Goal: Transaction & Acquisition: Purchase product/service

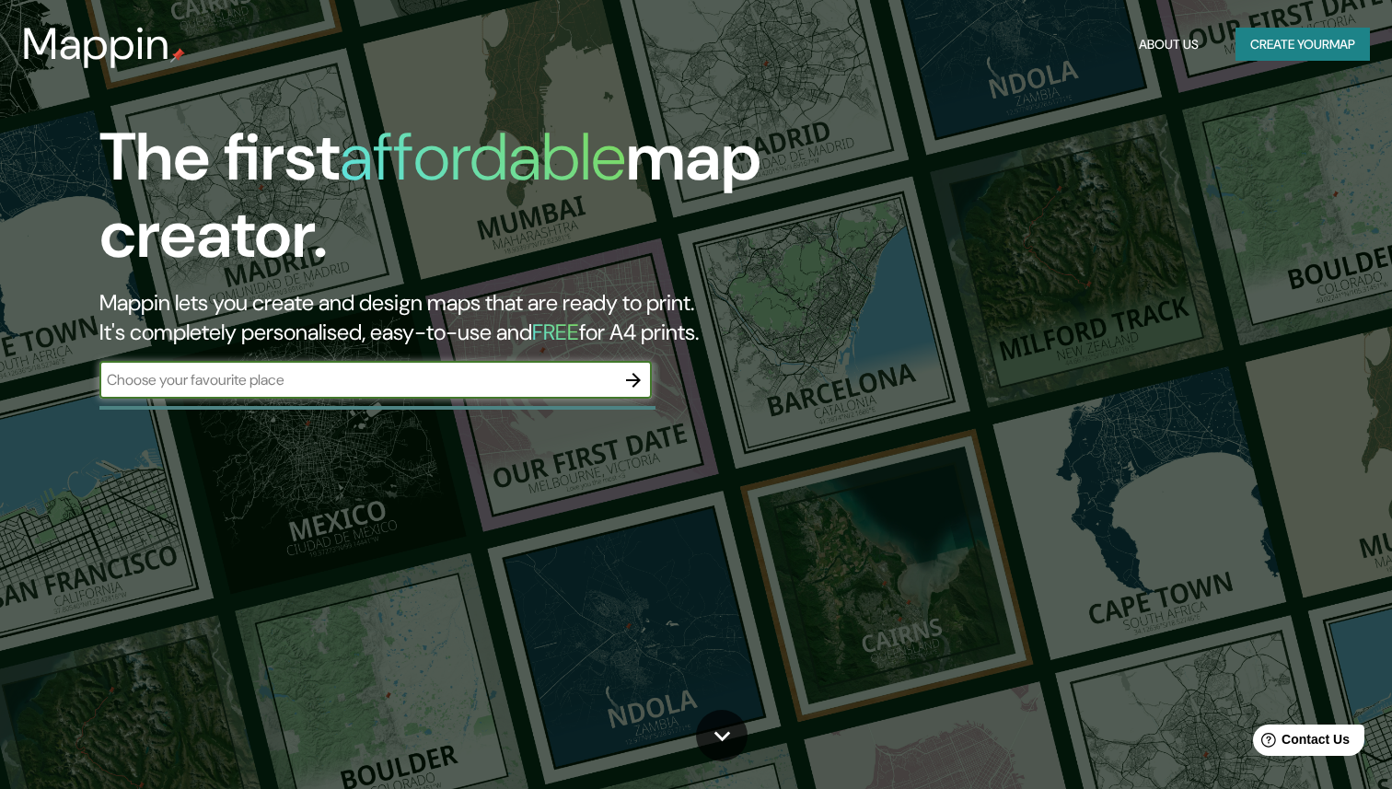
click at [318, 383] on input "text" at bounding box center [356, 379] width 515 height 21
type input "[GEOGRAPHIC_DATA]"
click at [632, 379] on icon "button" at bounding box center [633, 380] width 15 height 15
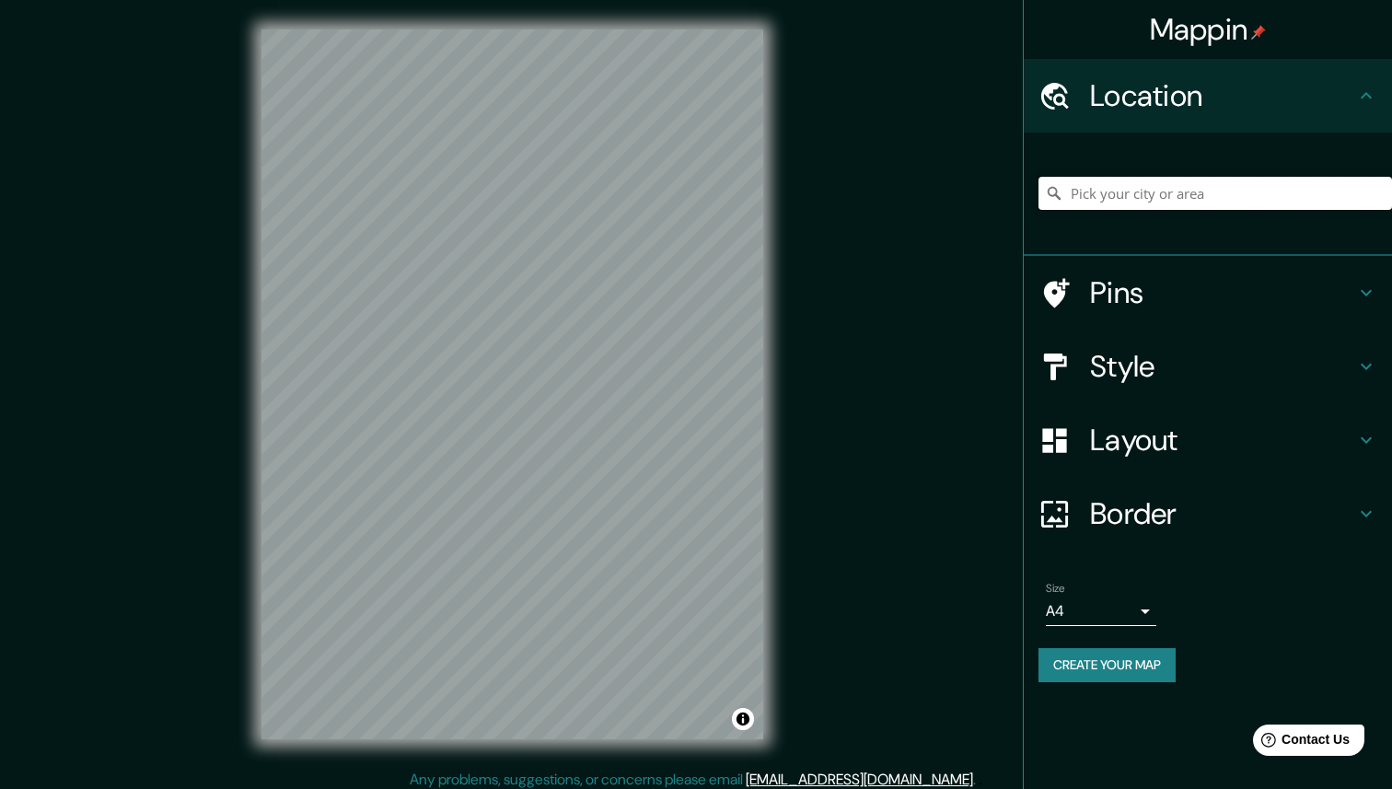
click at [1137, 191] on input "Pick your city or area" at bounding box center [1214, 193] width 353 height 33
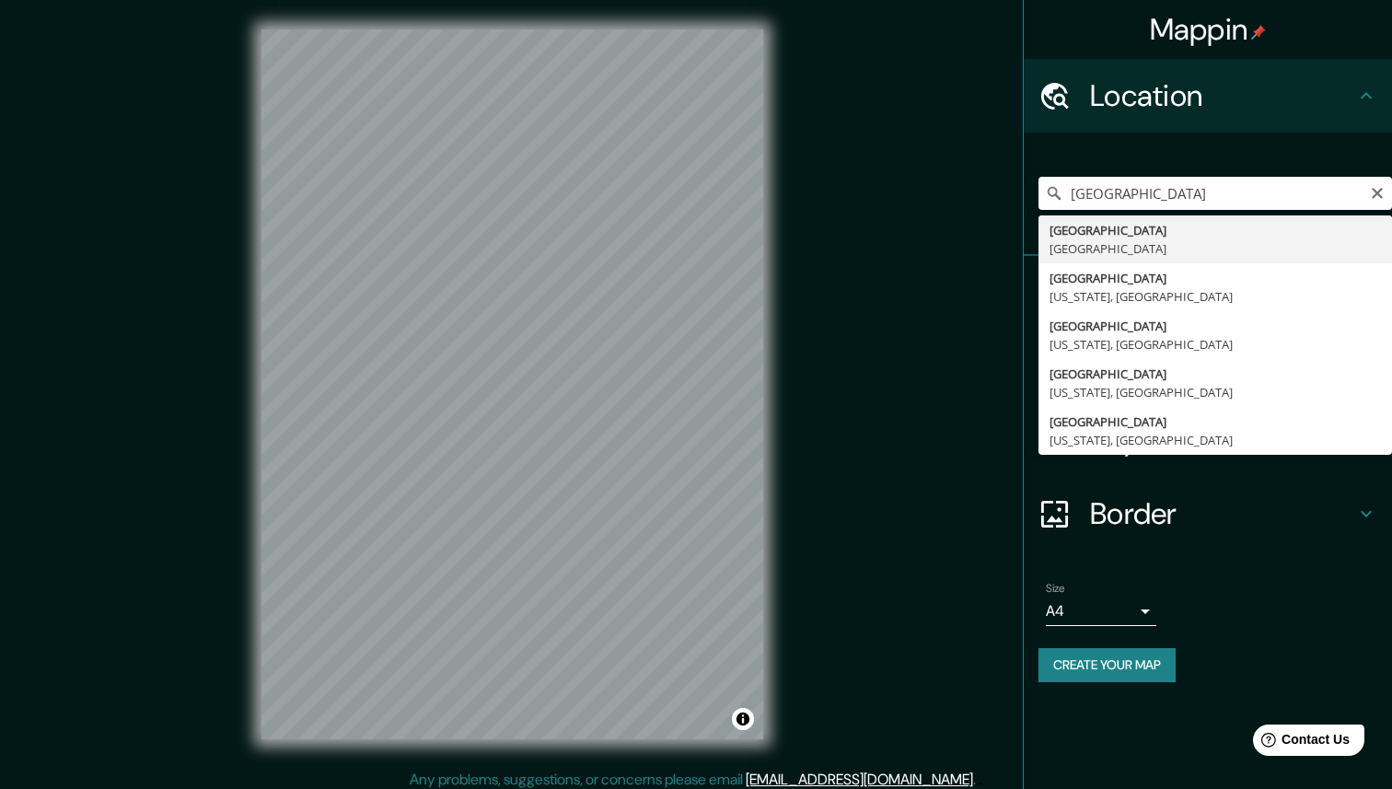
type input "[GEOGRAPHIC_DATA], [GEOGRAPHIC_DATA]"
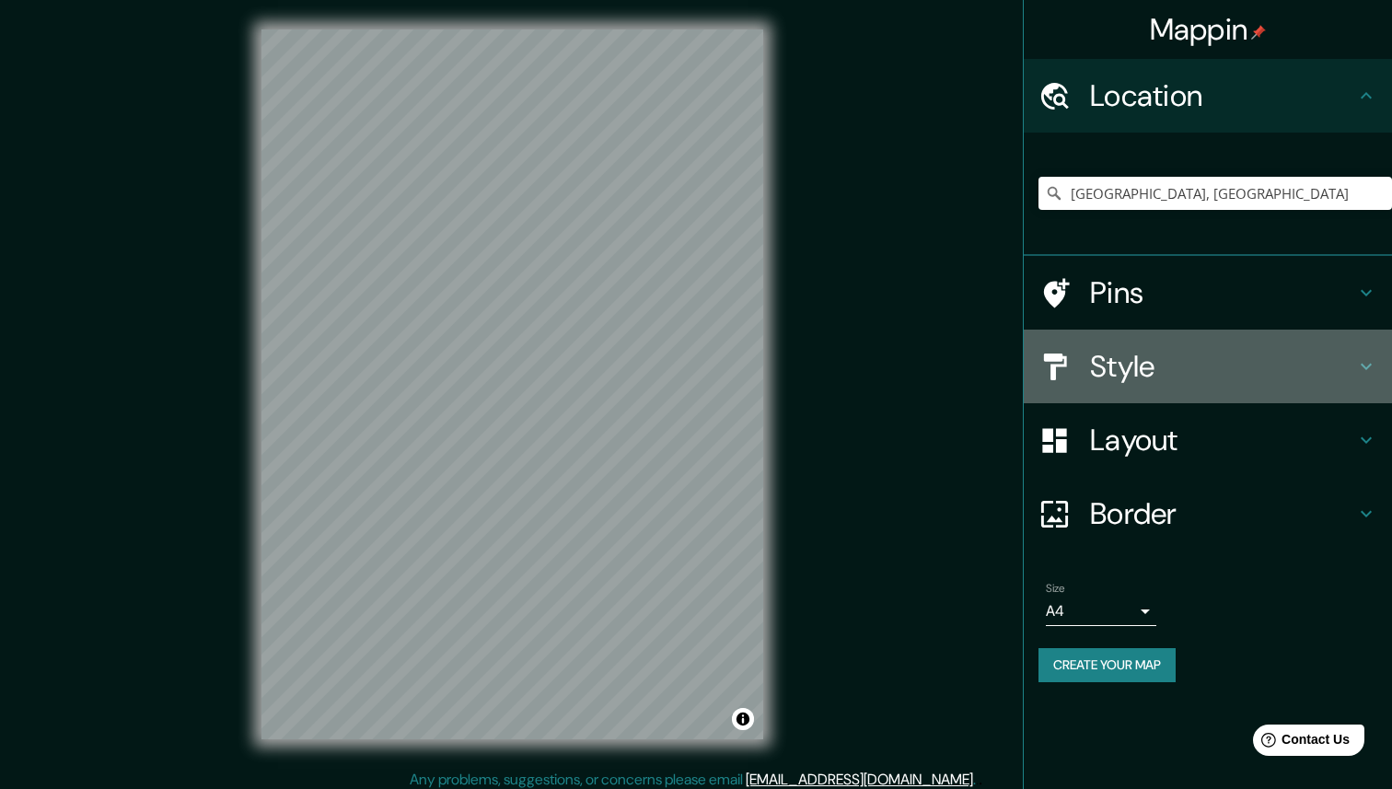
click at [1145, 367] on h4 "Style" at bounding box center [1222, 366] width 265 height 37
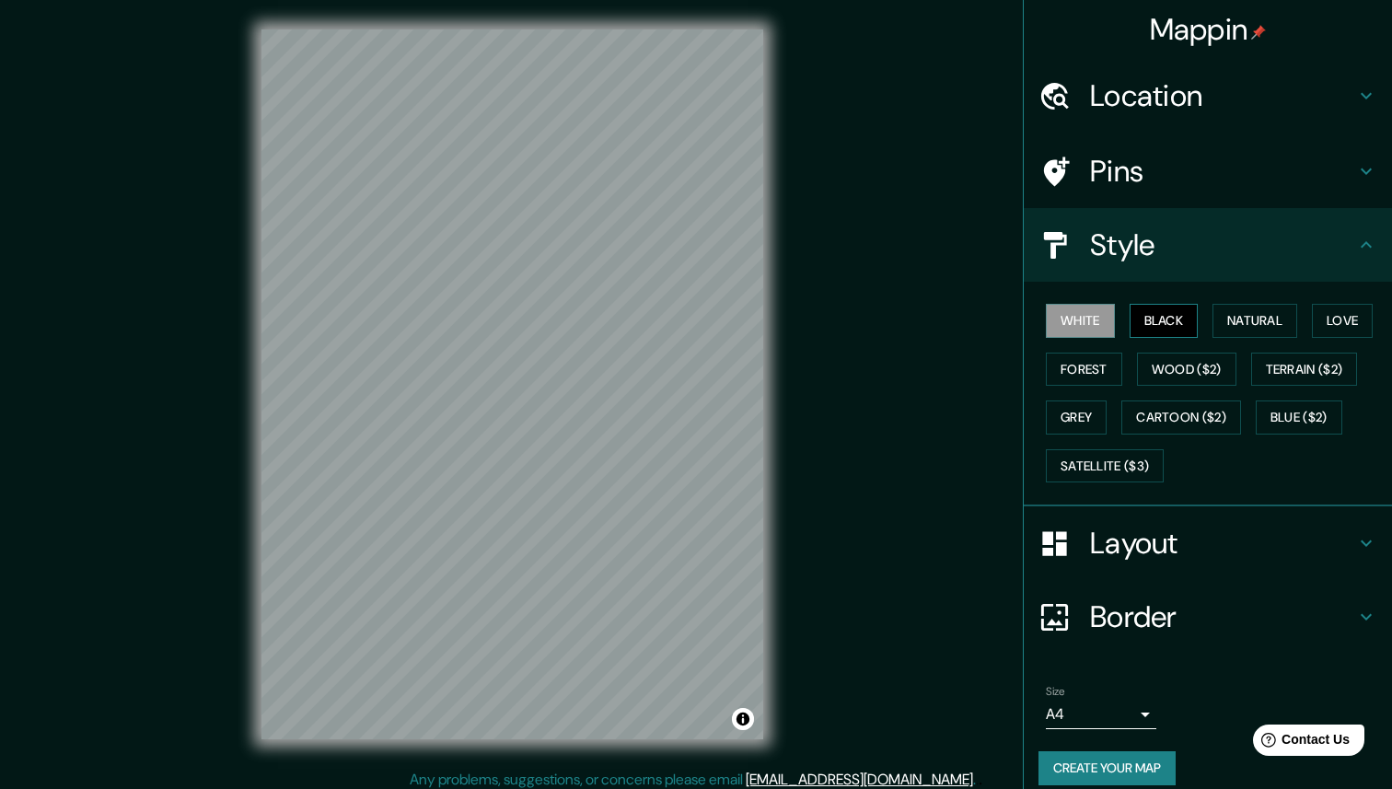
click at [1176, 326] on button "Black" at bounding box center [1163, 321] width 69 height 34
click at [1229, 312] on button "Natural" at bounding box center [1254, 321] width 85 height 34
click at [1285, 311] on button "Natural" at bounding box center [1254, 321] width 85 height 34
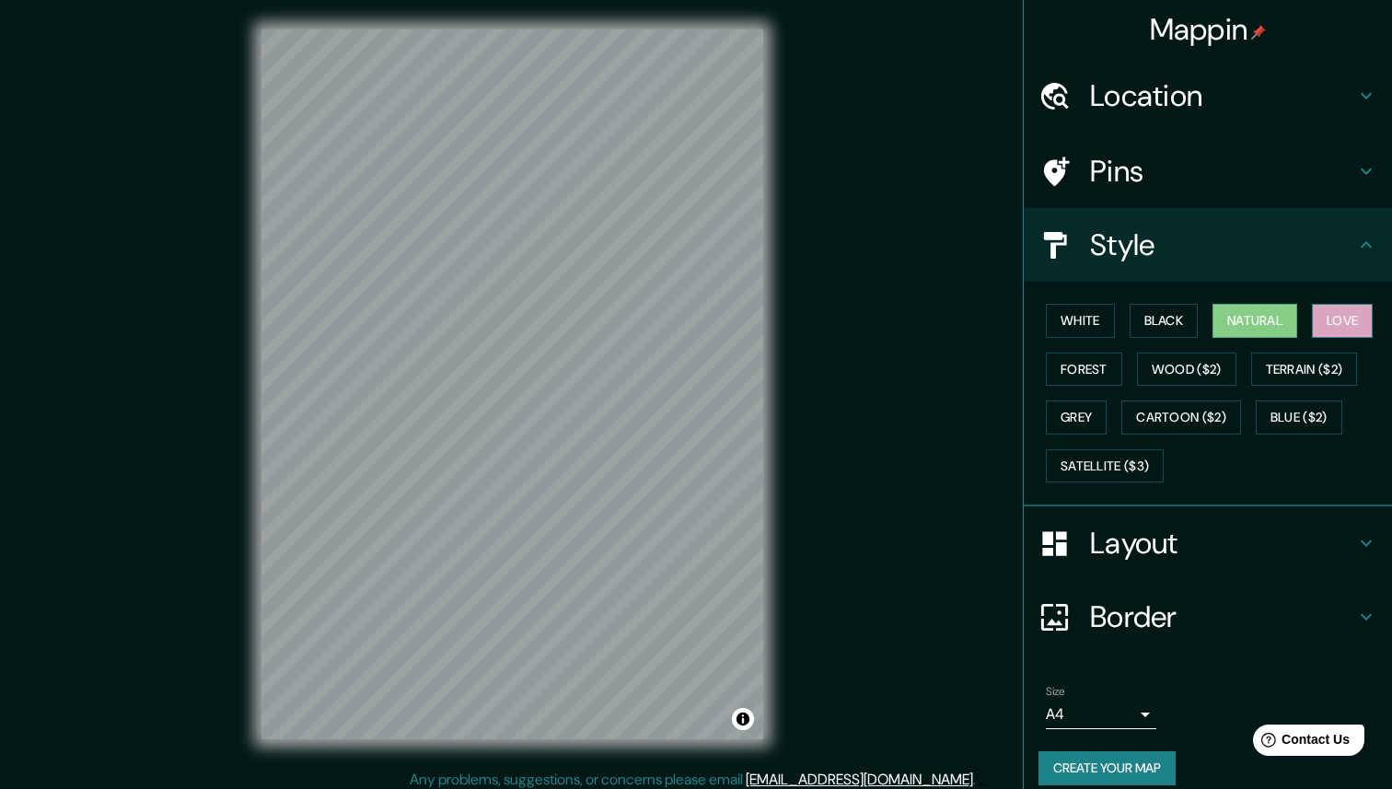
click at [1335, 318] on button "Love" at bounding box center [1342, 321] width 61 height 34
click at [1324, 373] on button "Terrain ($2)" at bounding box center [1304, 370] width 107 height 34
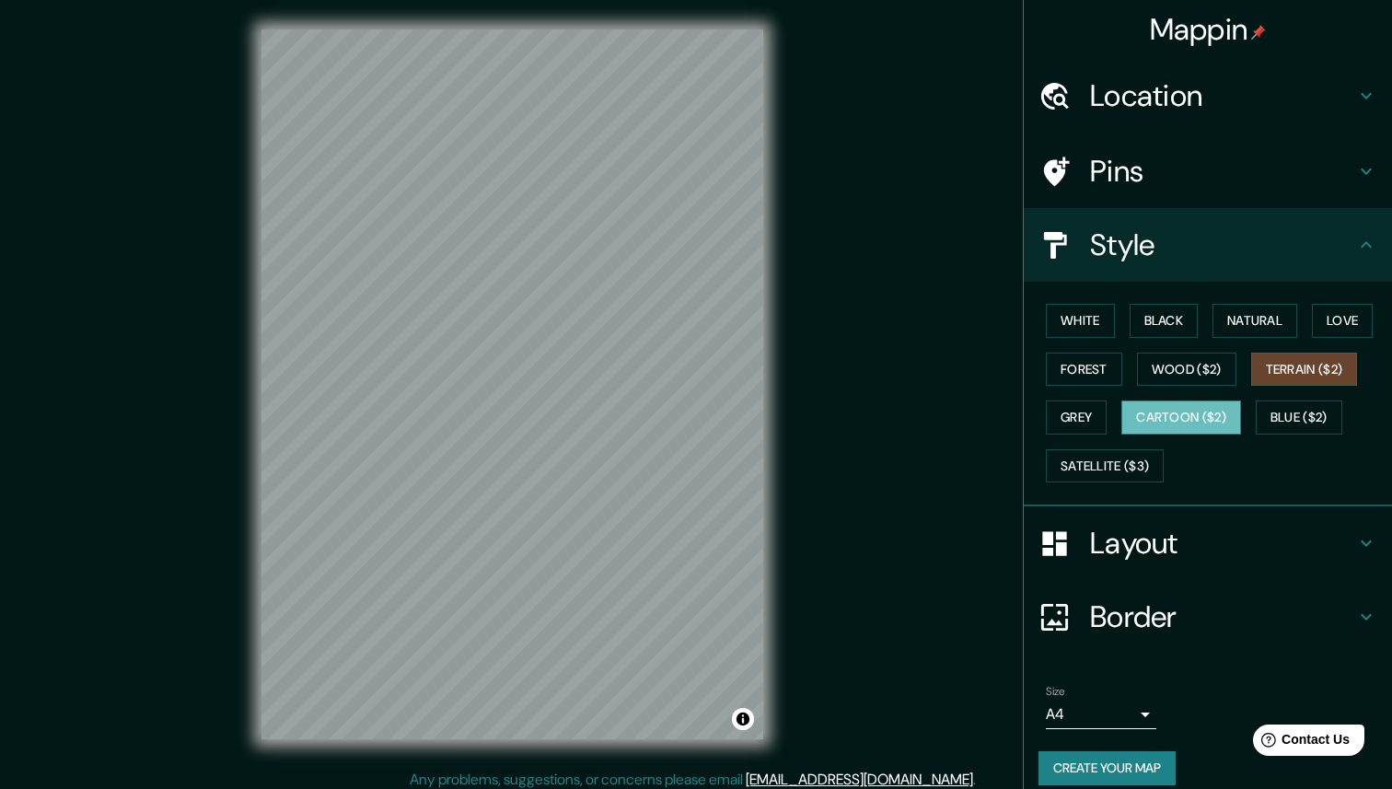
click at [1199, 424] on button "Cartoon ($2)" at bounding box center [1181, 417] width 120 height 34
click at [1079, 415] on button "Grey" at bounding box center [1076, 417] width 61 height 34
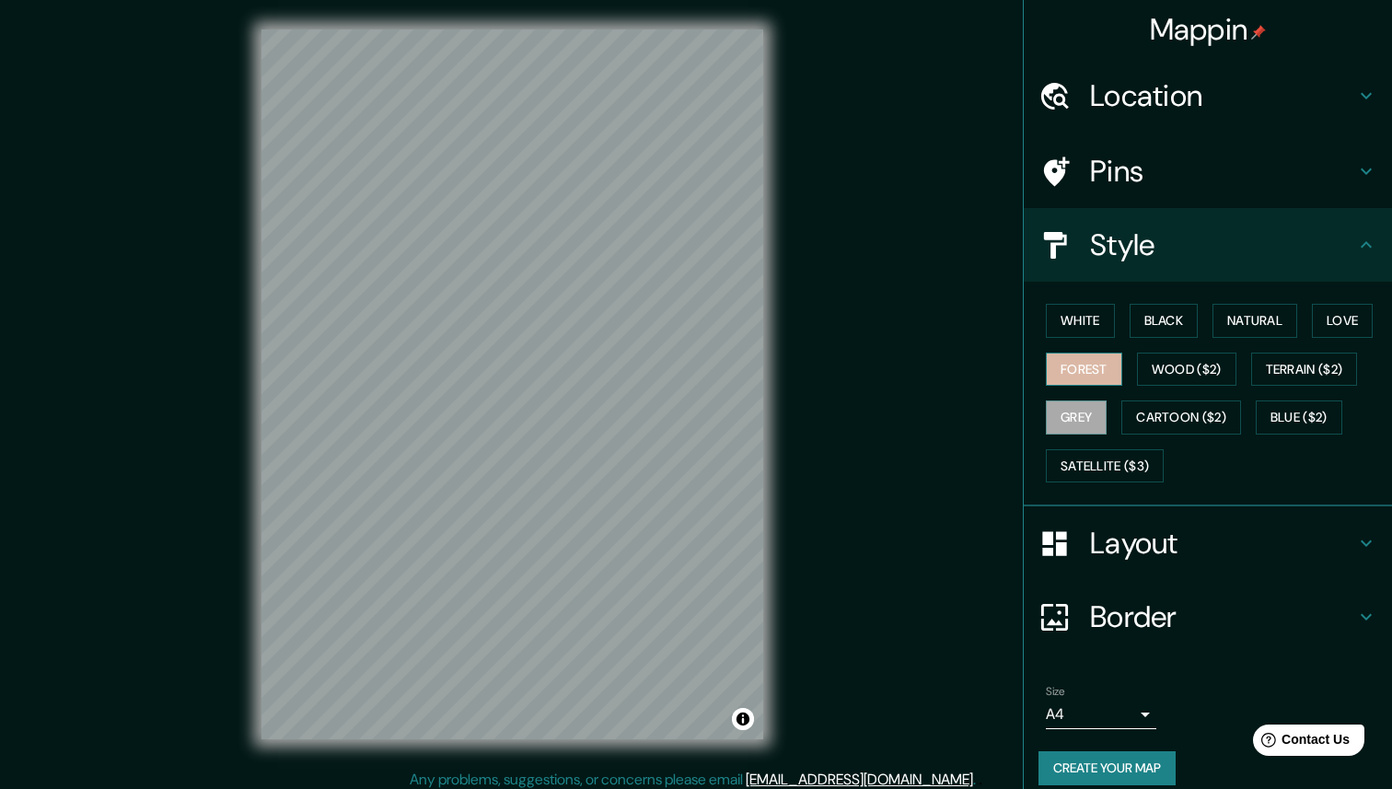
click at [1086, 364] on button "Forest" at bounding box center [1084, 370] width 76 height 34
click at [1101, 325] on button "White" at bounding box center [1080, 321] width 69 height 34
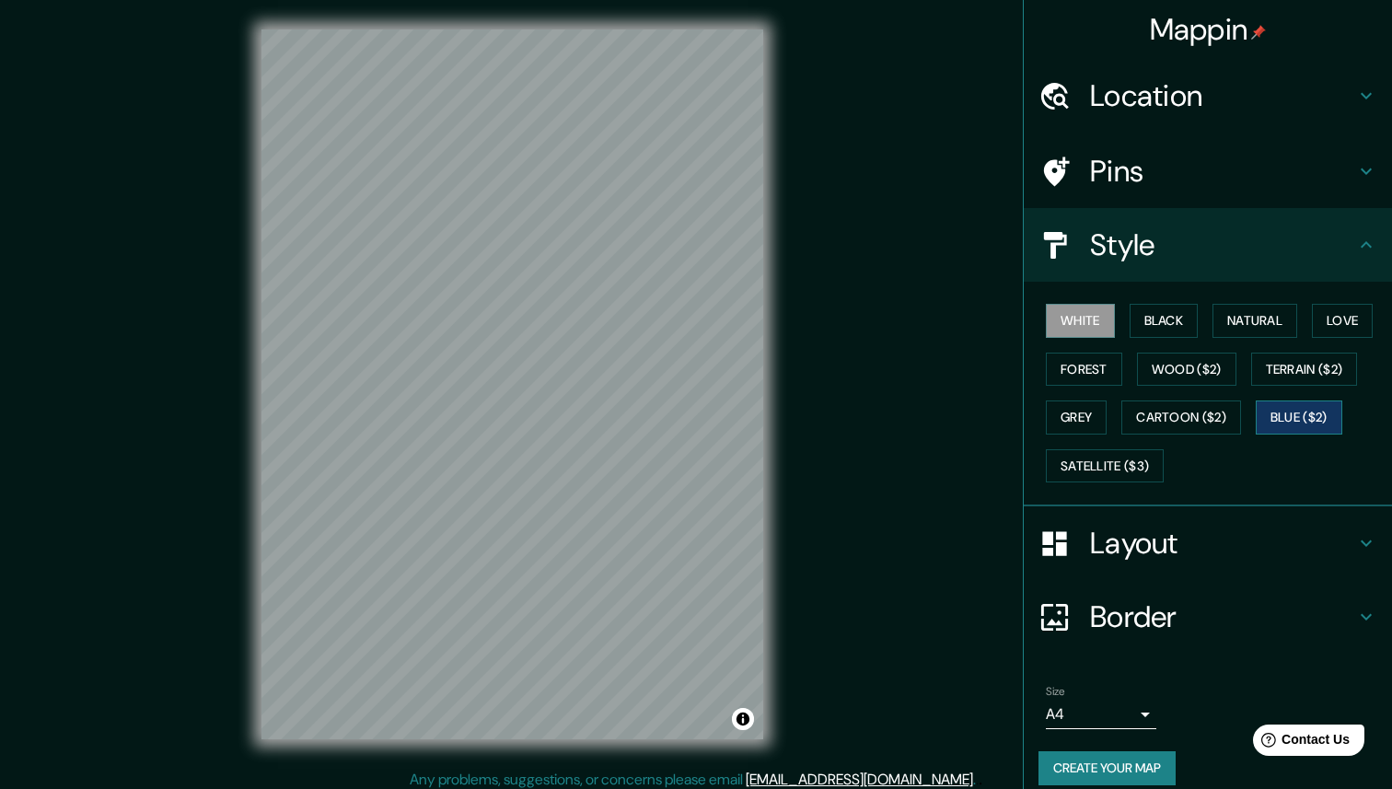
click at [1288, 416] on button "Blue ($2)" at bounding box center [1298, 417] width 87 height 34
click at [1315, 381] on button "Terrain ($2)" at bounding box center [1304, 370] width 107 height 34
click at [1133, 707] on body "Mappin Location [GEOGRAPHIC_DATA], [GEOGRAPHIC_DATA] Pins Style White Black Nat…" at bounding box center [696, 394] width 1392 height 789
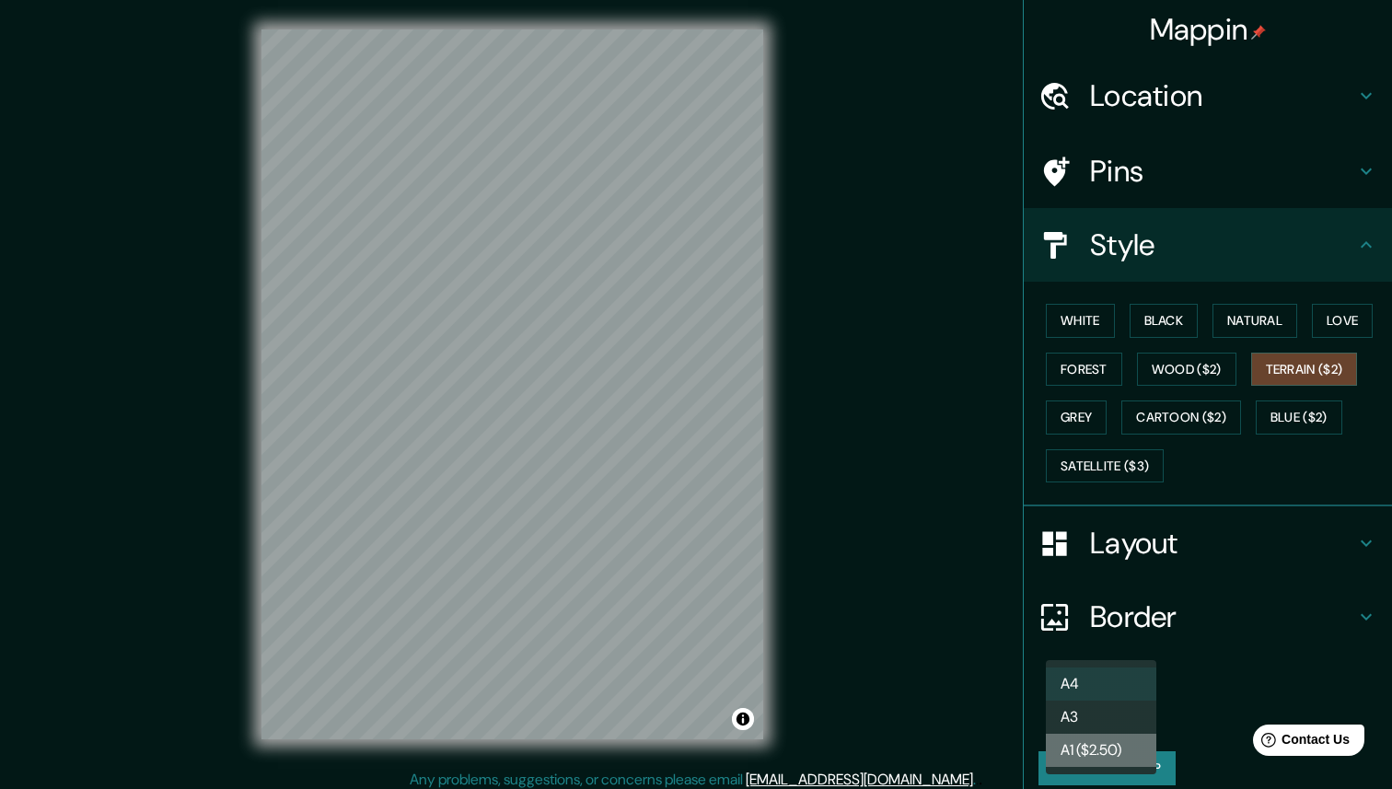
click at [1111, 756] on li "A1 ($2.50)" at bounding box center [1101, 750] width 110 height 33
click at [1119, 714] on body "Mappin Location [GEOGRAPHIC_DATA], [GEOGRAPHIC_DATA] Pins Style White Black Nat…" at bounding box center [696, 394] width 1392 height 789
click at [1118, 690] on li "A4" at bounding box center [1101, 683] width 110 height 33
click at [1116, 717] on body "Mappin Location [GEOGRAPHIC_DATA], [GEOGRAPHIC_DATA] Pins Style White Black Nat…" at bounding box center [696, 394] width 1392 height 789
click at [1093, 711] on li "A3" at bounding box center [1101, 716] width 110 height 33
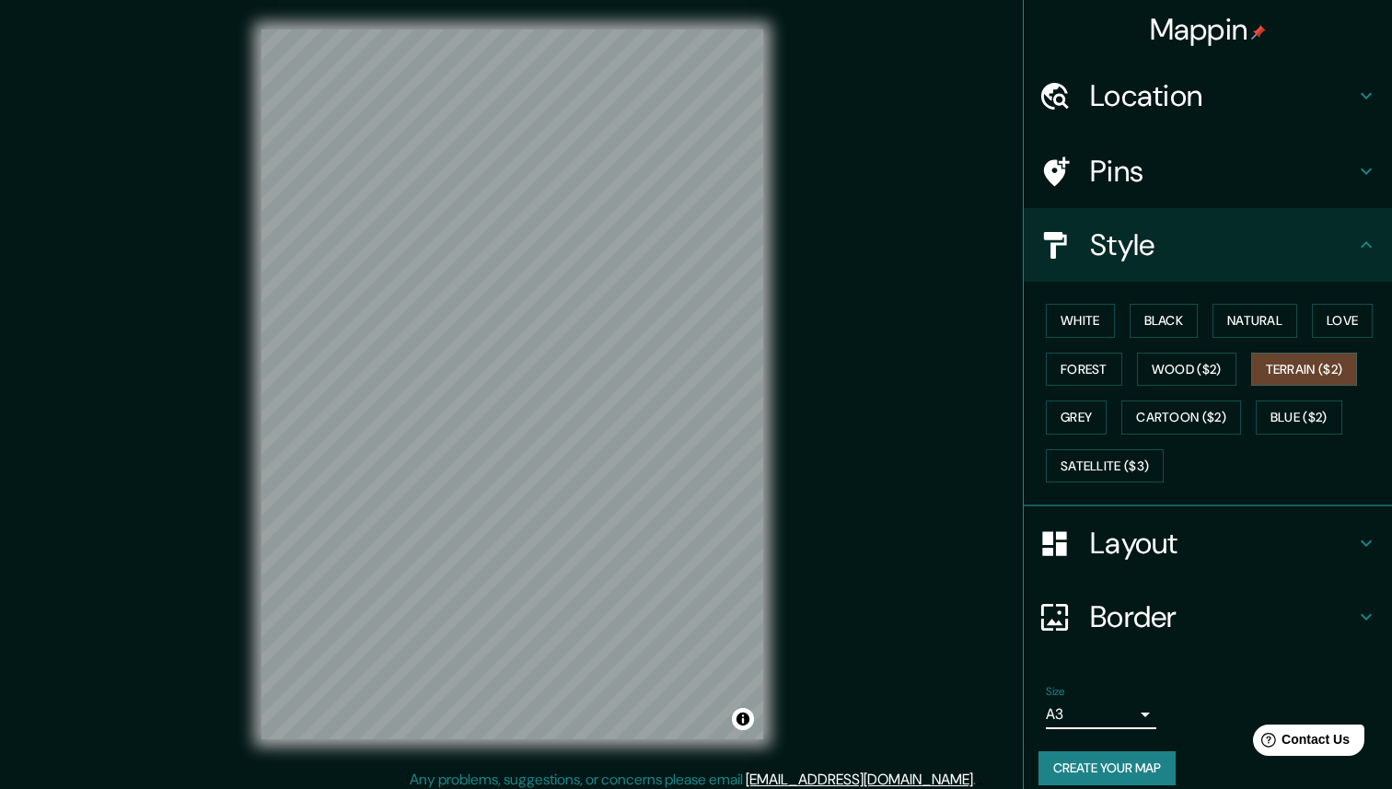
click at [1118, 714] on body "Mappin Location [GEOGRAPHIC_DATA], [GEOGRAPHIC_DATA] Pins Style White Black Nat…" at bounding box center [696, 394] width 1392 height 789
click at [1100, 681] on li "A4" at bounding box center [1101, 683] width 110 height 33
type input "single"
click at [1359, 229] on div "Style" at bounding box center [1208, 245] width 368 height 74
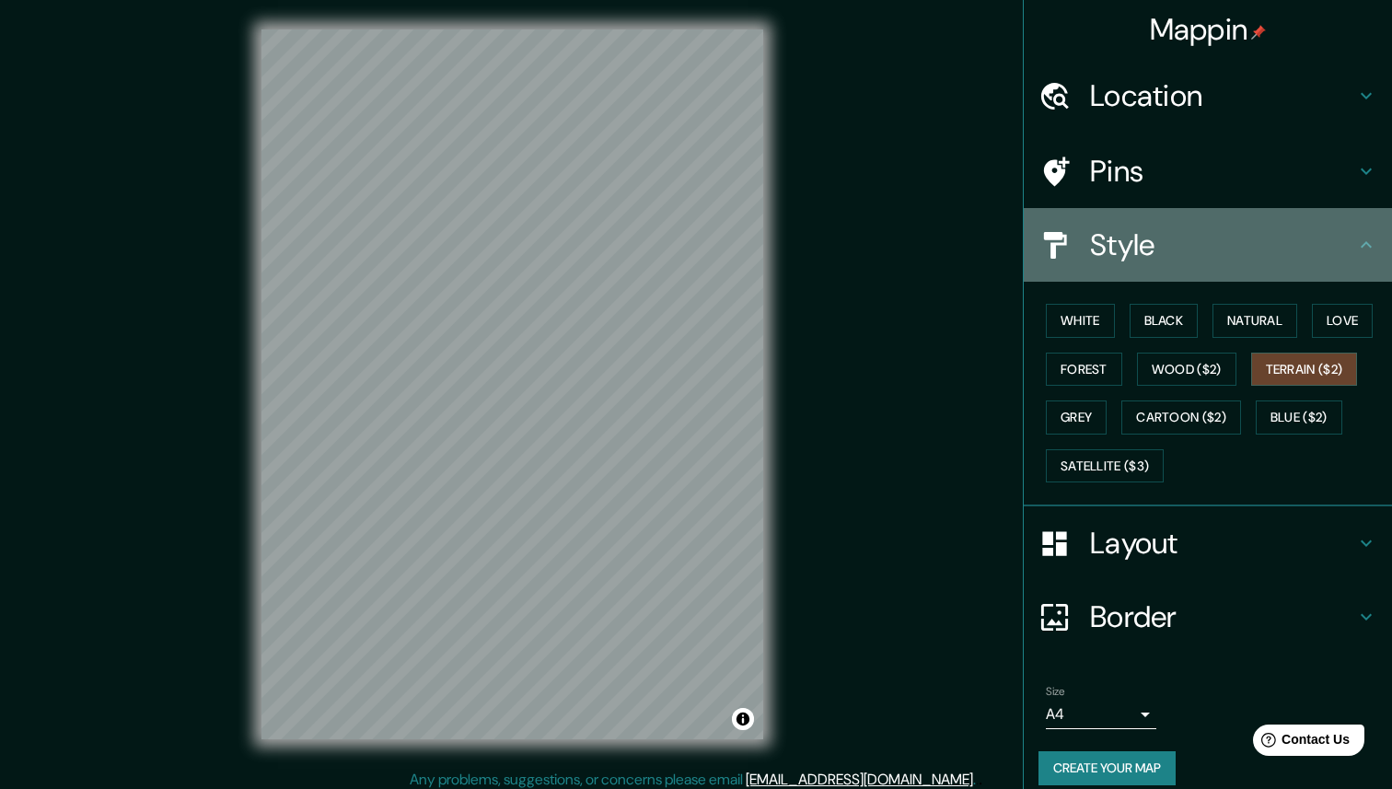
click at [1367, 242] on icon at bounding box center [1366, 245] width 22 height 22
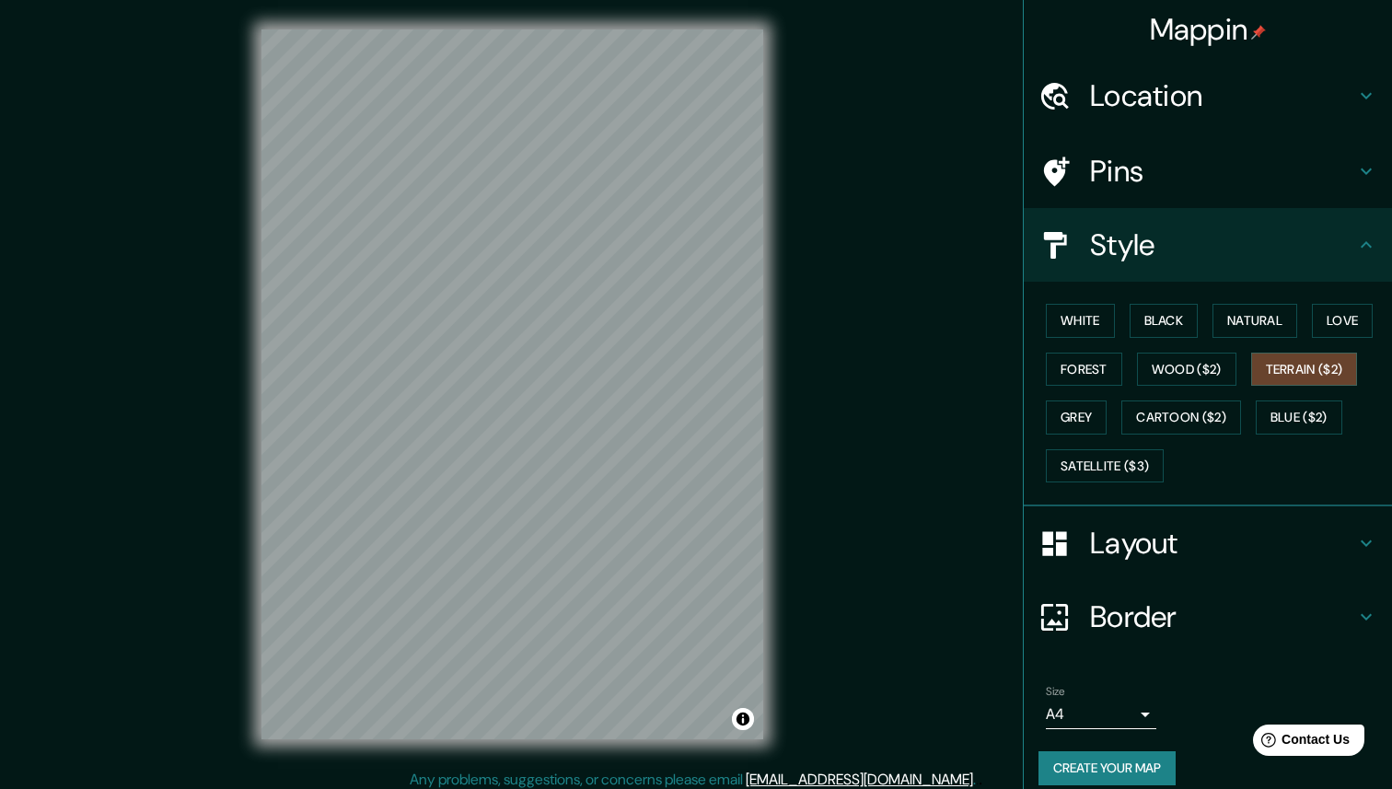
click at [1308, 99] on h4 "Location" at bounding box center [1222, 95] width 265 height 37
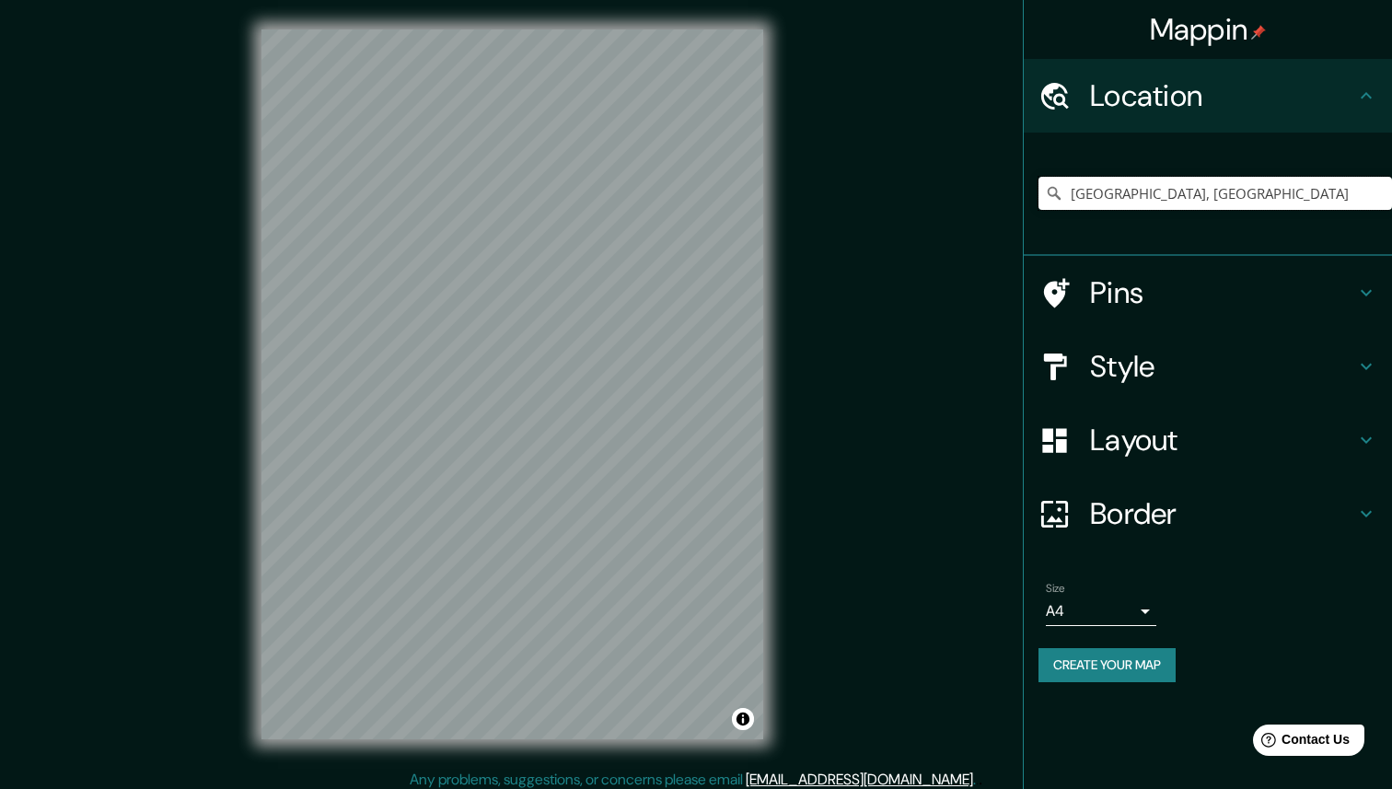
drag, startPoint x: 1178, startPoint y: 188, endPoint x: 903, endPoint y: 188, distance: 275.2
click at [903, 188] on div "Mappin Location [GEOGRAPHIC_DATA], [GEOGRAPHIC_DATA] Pins Style Layout Border C…" at bounding box center [696, 399] width 1392 height 798
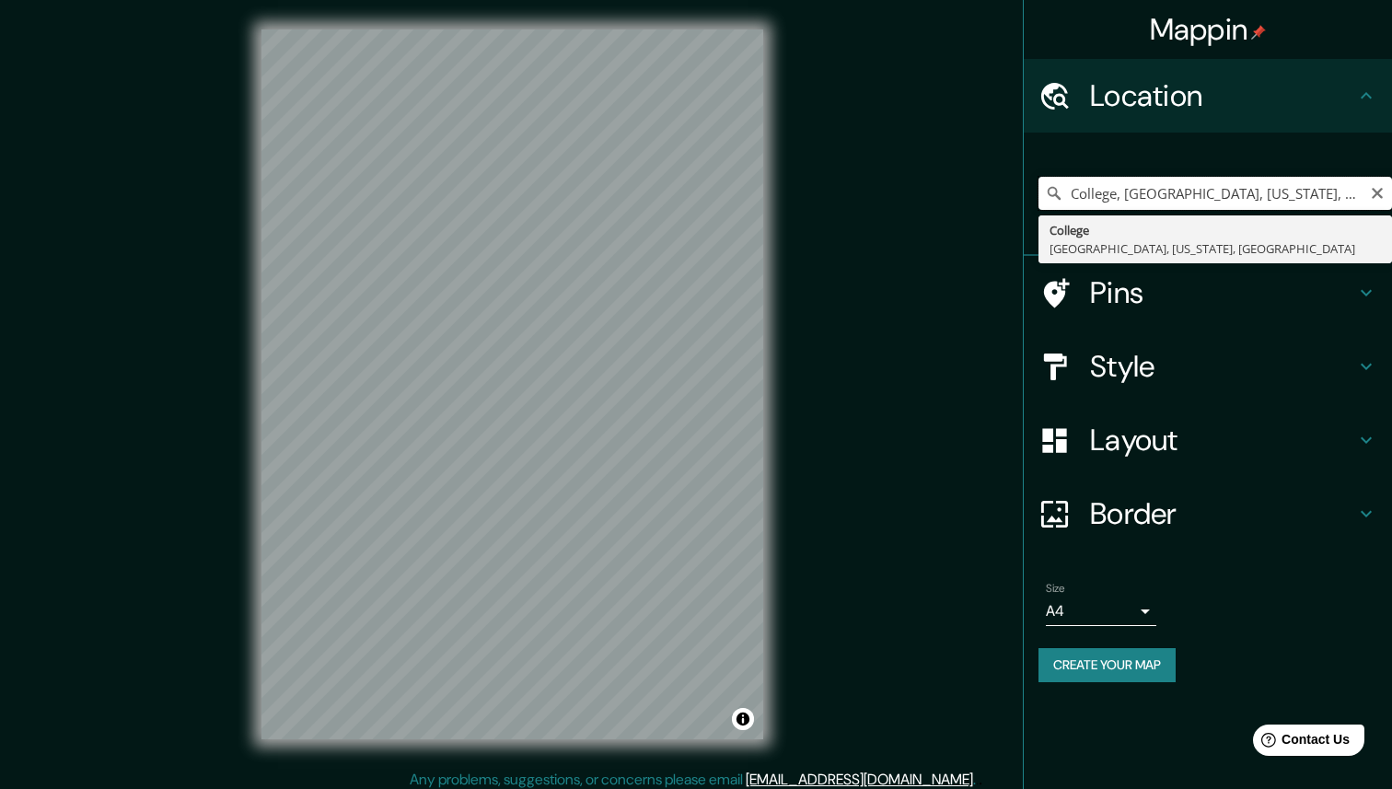
paste input "[STREET_ADDRESS][PERSON_NAME]"
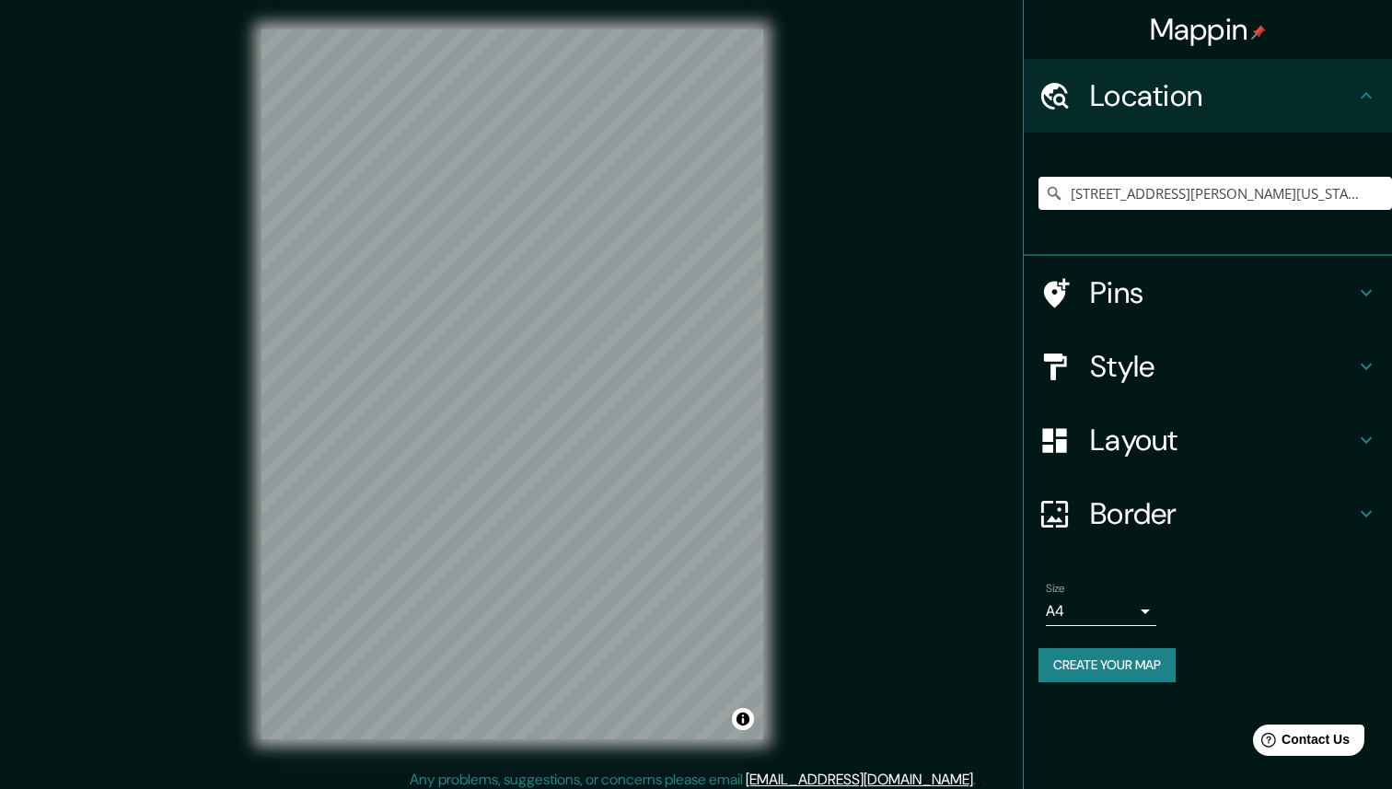
click at [1225, 360] on h4 "Style" at bounding box center [1222, 366] width 265 height 37
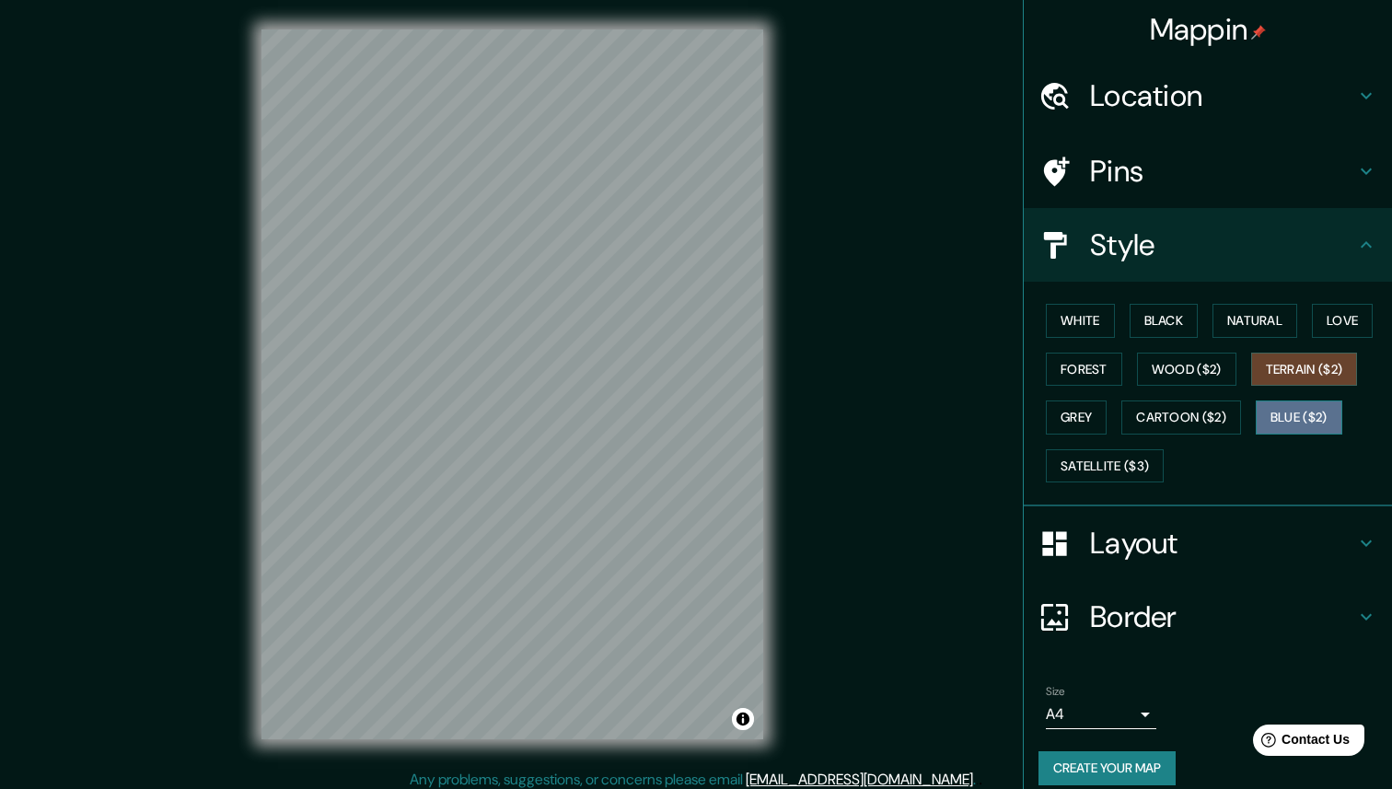
click at [1314, 406] on button "Blue ($2)" at bounding box center [1298, 417] width 87 height 34
click at [1321, 376] on button "Terrain ($2)" at bounding box center [1304, 370] width 107 height 34
click at [1262, 330] on button "Natural" at bounding box center [1254, 321] width 85 height 34
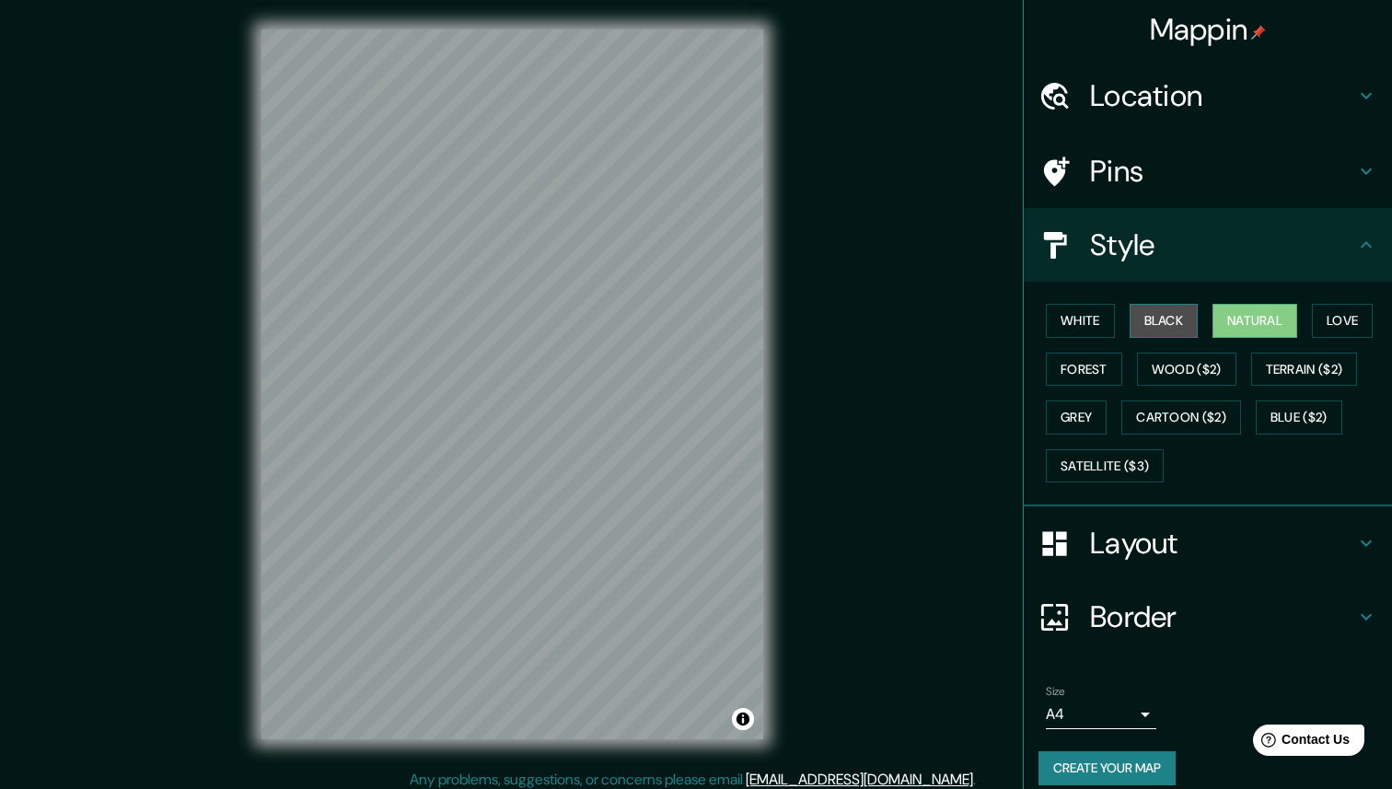
click at [1196, 319] on button "Black" at bounding box center [1163, 321] width 69 height 34
click at [1082, 320] on button "White" at bounding box center [1080, 321] width 69 height 34
click at [1082, 341] on div "White Black Natural Love Forest Wood ($2) Terrain ($2) Grey Cartoon ($2) Blue (…" at bounding box center [1214, 392] width 353 height 193
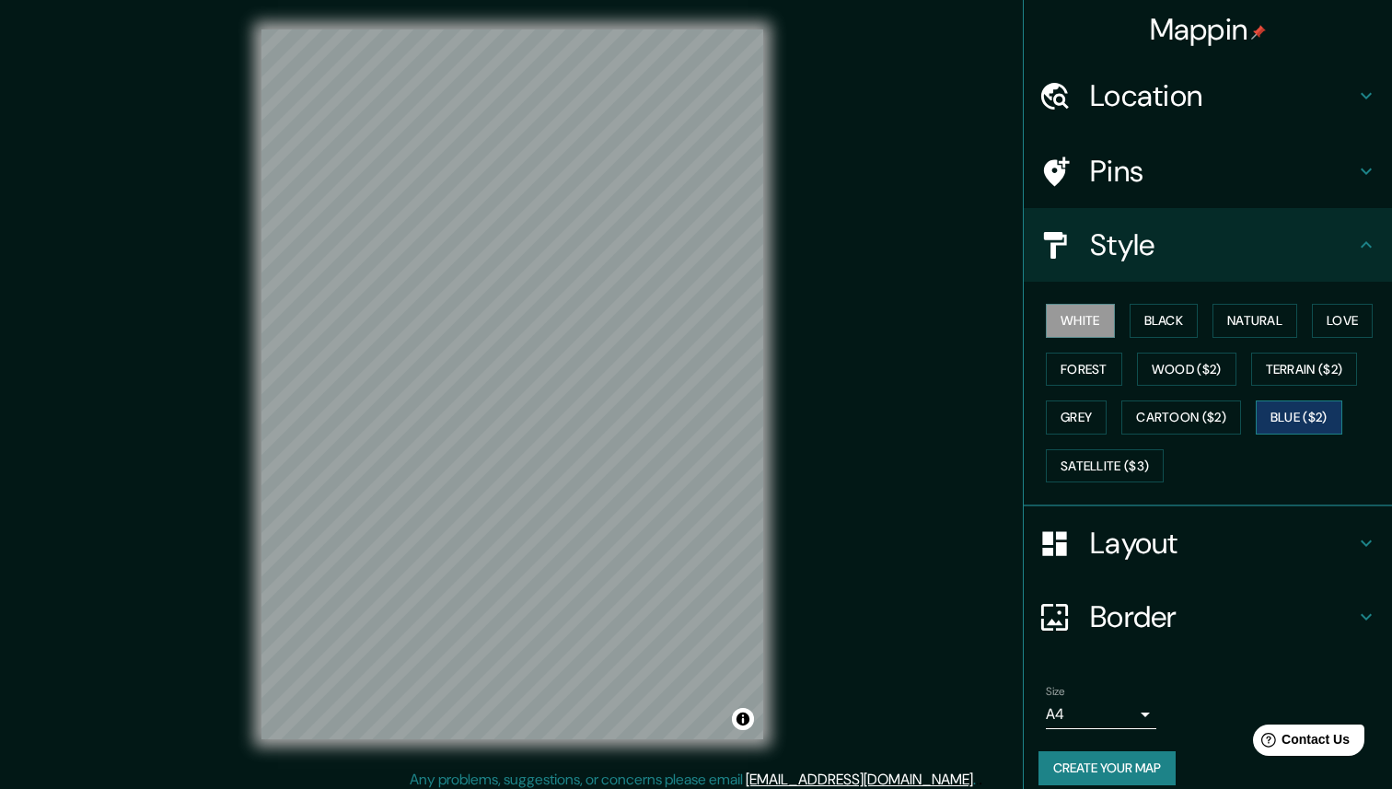
click at [1308, 403] on button "Blue ($2)" at bounding box center [1298, 417] width 87 height 34
click at [1126, 465] on button "Satellite ($3)" at bounding box center [1105, 466] width 118 height 34
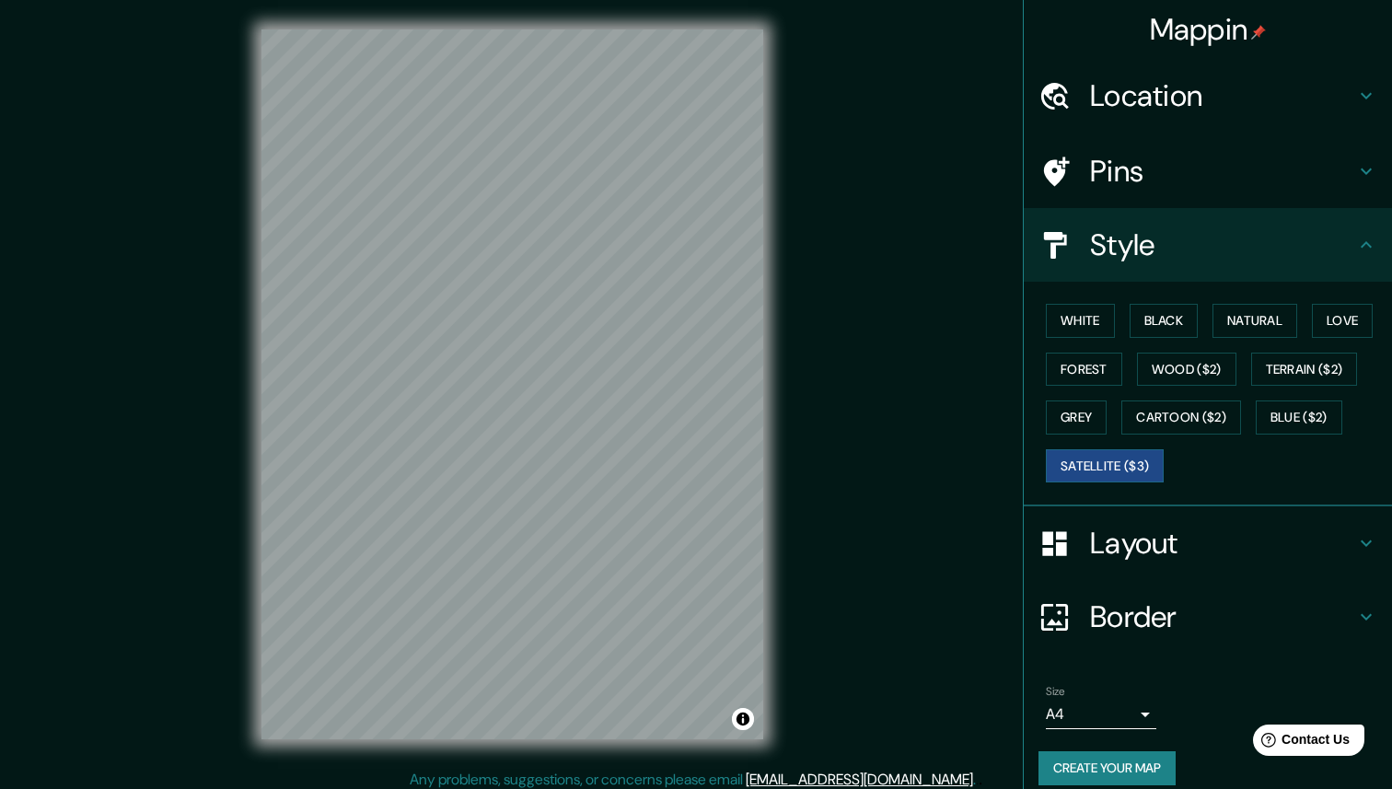
click at [795, 567] on div "Mappin Location [STREET_ADDRESS][PERSON_NAME][US_STATE] [STREET_ADDRESS][PERSON…" at bounding box center [696, 399] width 1392 height 798
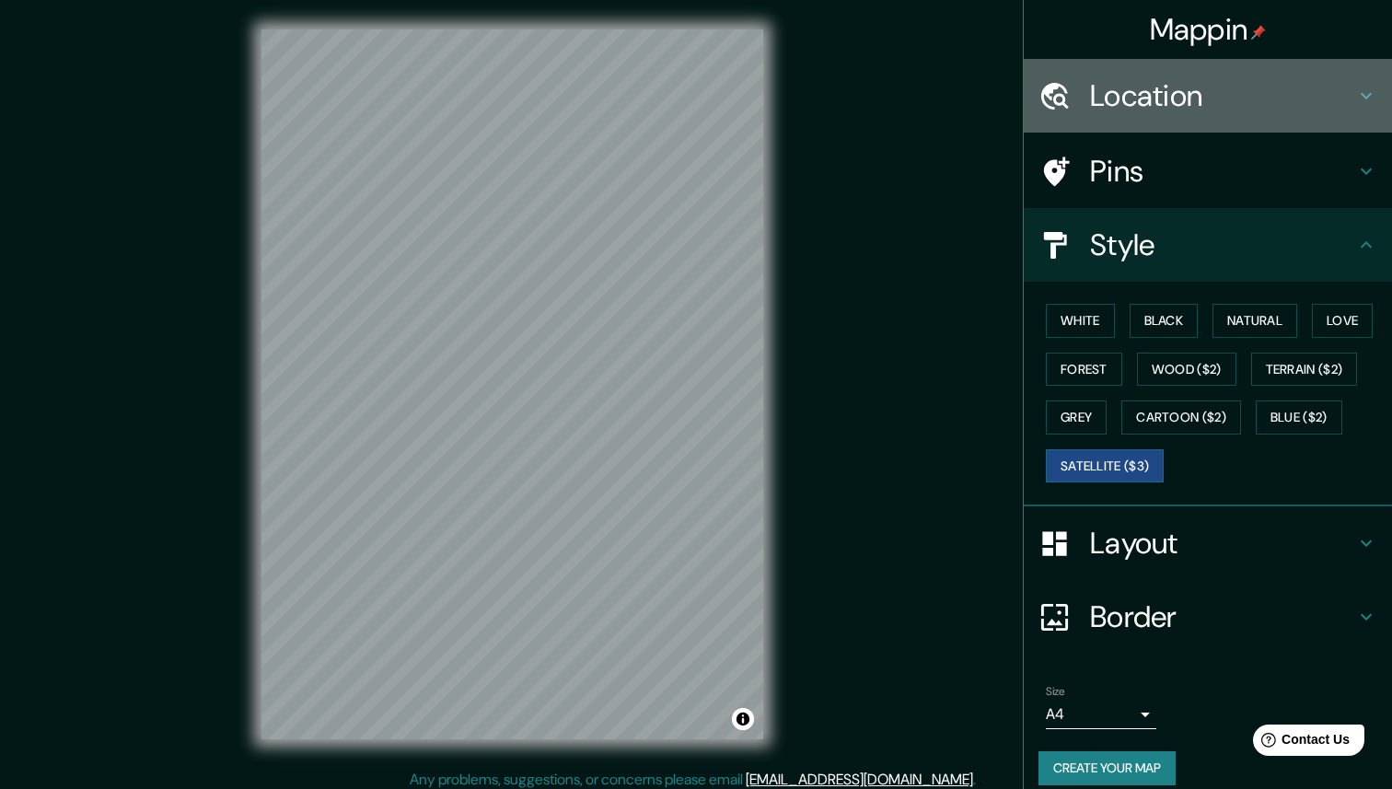
click at [1164, 113] on h4 "Location" at bounding box center [1222, 95] width 265 height 37
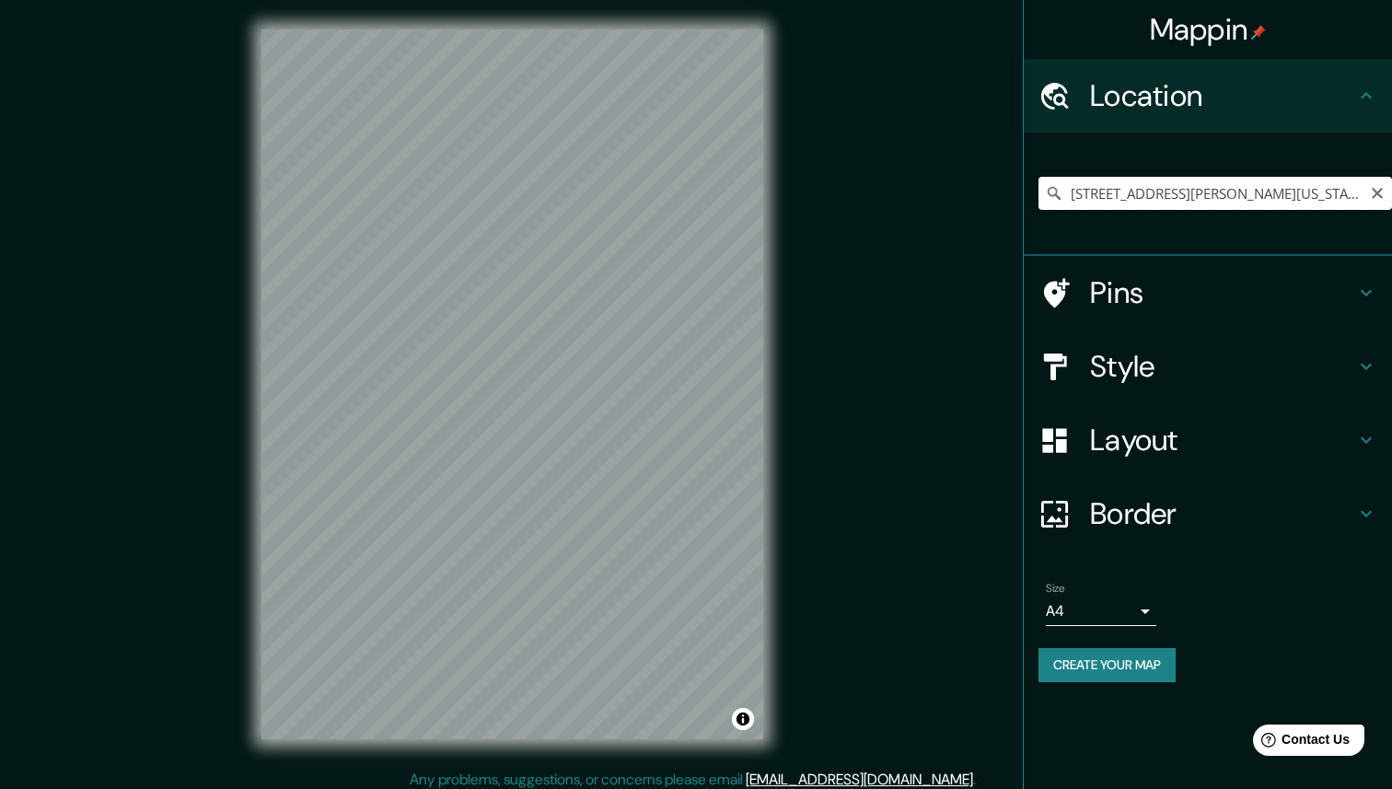
click at [1299, 191] on input "[STREET_ADDRESS][PERSON_NAME][US_STATE]" at bounding box center [1214, 193] width 353 height 33
click at [1309, 192] on input "[STREET_ADDRESS][PERSON_NAME][US_STATE]" at bounding box center [1214, 193] width 353 height 33
click at [1212, 197] on input "[STREET_ADDRESS][PERSON_NAME][US_STATE]" at bounding box center [1214, 193] width 353 height 33
type input "[STREET_ADDRESS][PERSON_NAME][US_STATE]"
click at [1232, 182] on input "[STREET_ADDRESS][PERSON_NAME][US_STATE]" at bounding box center [1214, 193] width 353 height 33
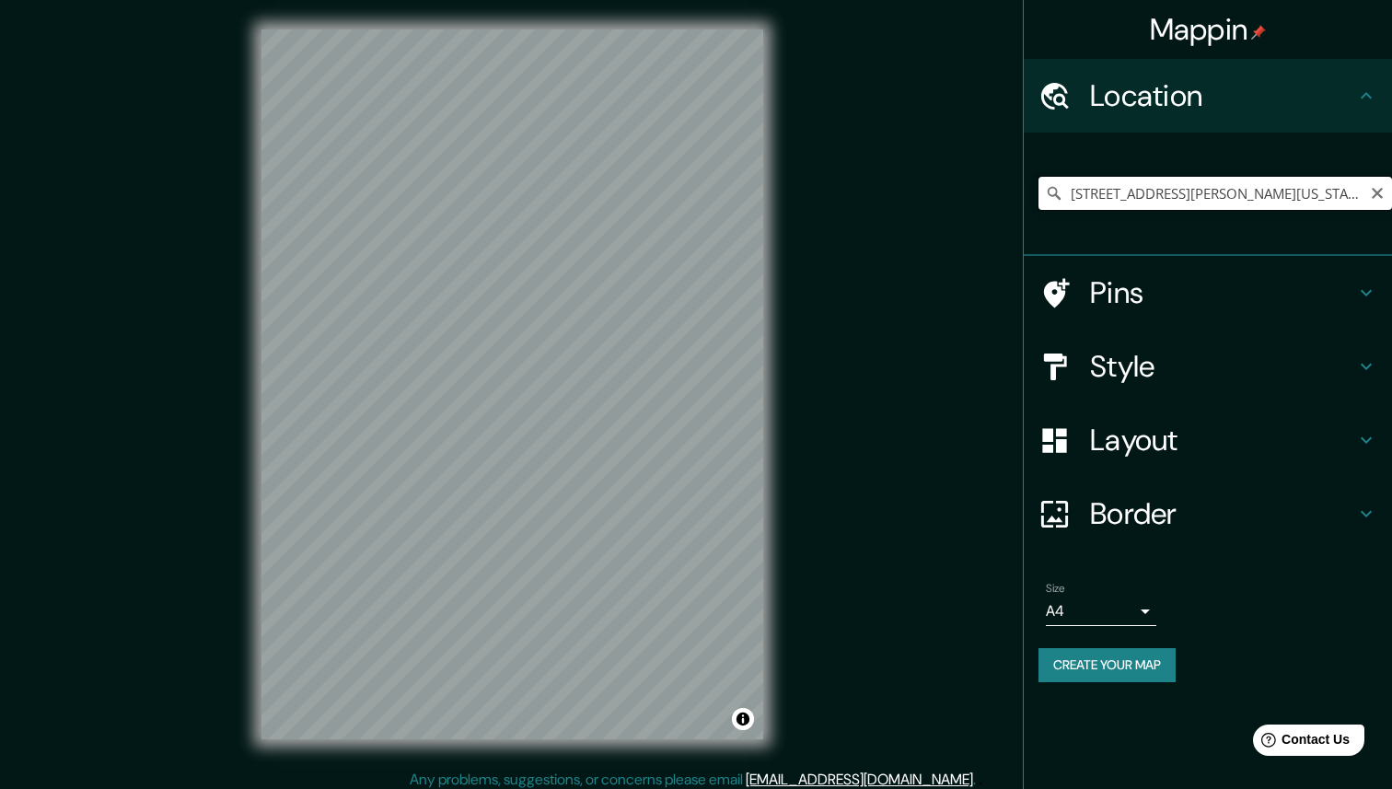
click at [1224, 197] on input "[STREET_ADDRESS][PERSON_NAME][US_STATE]" at bounding box center [1214, 193] width 353 height 33
click at [1377, 195] on icon "Clear" at bounding box center [1377, 193] width 15 height 15
paste input "[STREET_ADDRESS][PERSON_NAME]"
type input "[STREET_ADDRESS][PERSON_NAME][US_STATE]"
click at [1209, 361] on h4 "Style" at bounding box center [1222, 366] width 265 height 37
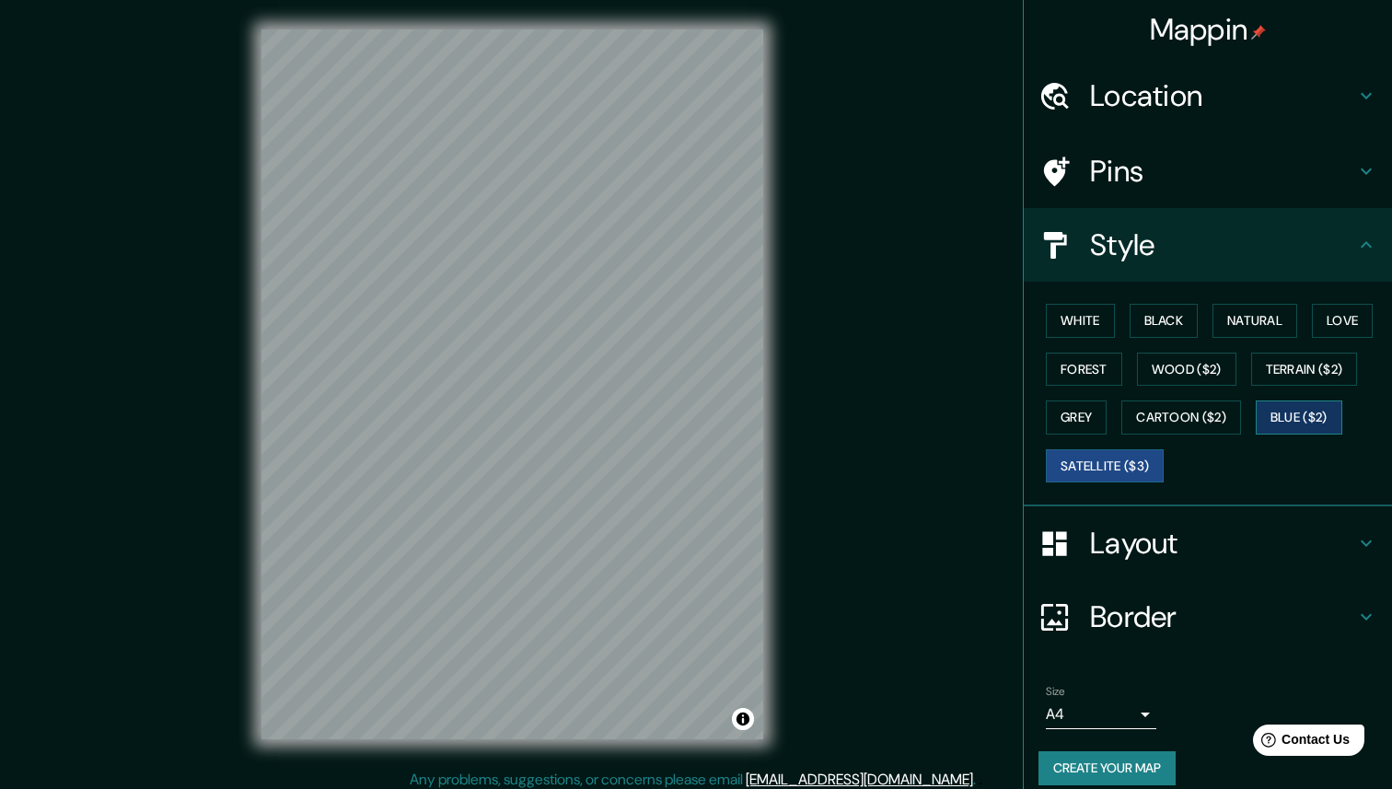
click at [1292, 429] on button "Blue ($2)" at bounding box center [1298, 417] width 87 height 34
click at [1302, 371] on button "Terrain ($2)" at bounding box center [1304, 370] width 107 height 34
